Goal: Navigation & Orientation: Find specific page/section

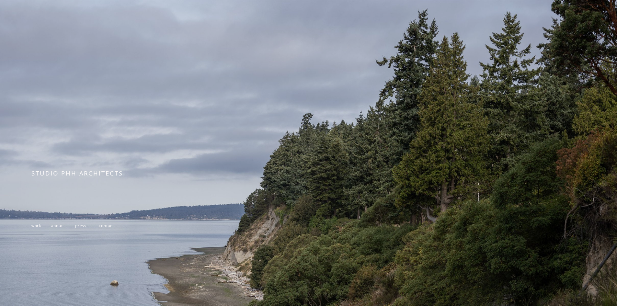
click at [55, 226] on span "about" at bounding box center [57, 225] width 12 height 5
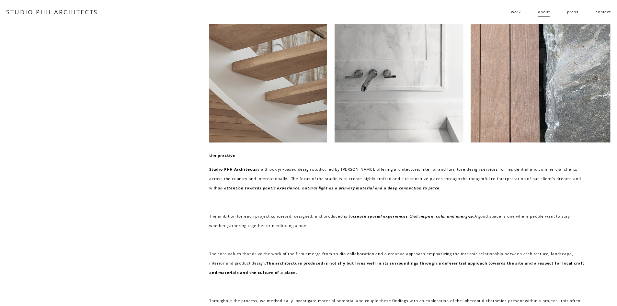
click at [571, 12] on link "press" at bounding box center [572, 12] width 11 height 10
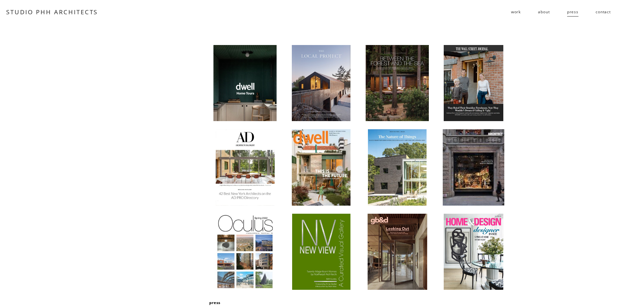
click at [547, 12] on link "about" at bounding box center [544, 12] width 12 height 10
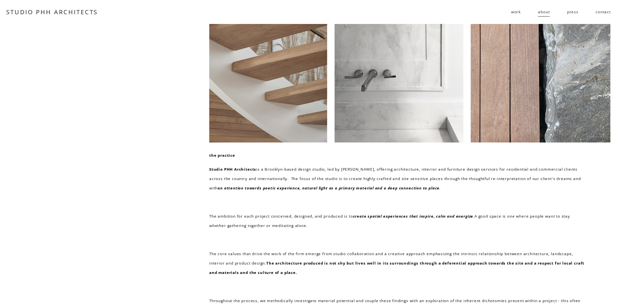
click at [605, 11] on link "contact" at bounding box center [603, 12] width 15 height 10
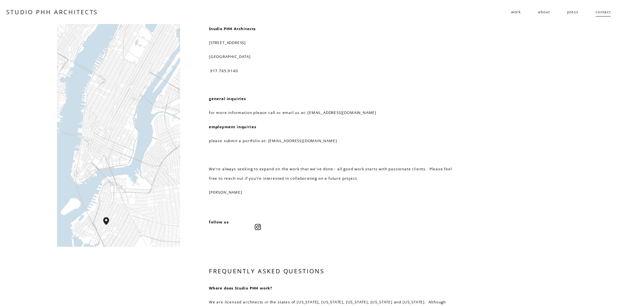
click at [573, 12] on link "press" at bounding box center [572, 12] width 11 height 10
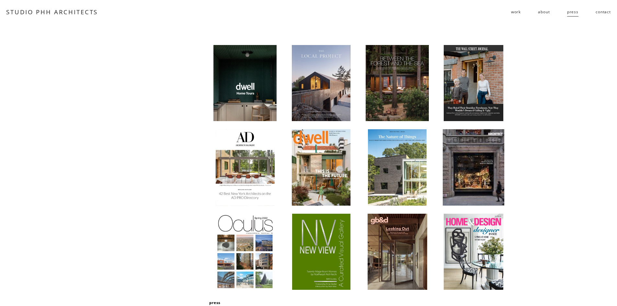
click at [547, 13] on link "about" at bounding box center [544, 12] width 12 height 10
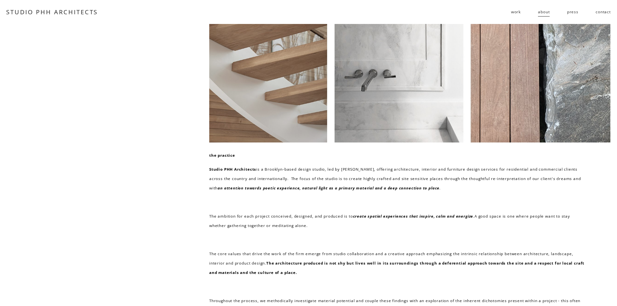
click at [516, 14] on span "work" at bounding box center [516, 11] width 10 height 9
click at [544, 14] on link "about" at bounding box center [544, 12] width 12 height 10
click at [0, 0] on span "residential" at bounding box center [0, 0] width 0 height 0
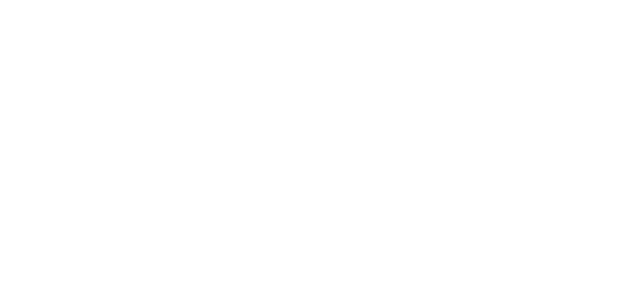
scroll to position [1031, 0]
